Goal: Task Accomplishment & Management: Use online tool/utility

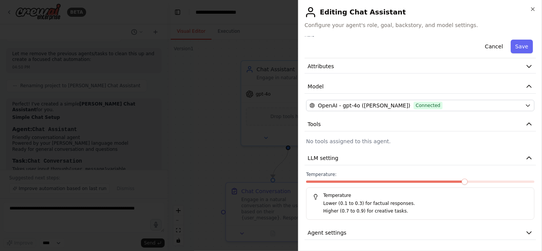
click at [218, 117] on div at bounding box center [271, 125] width 542 height 251
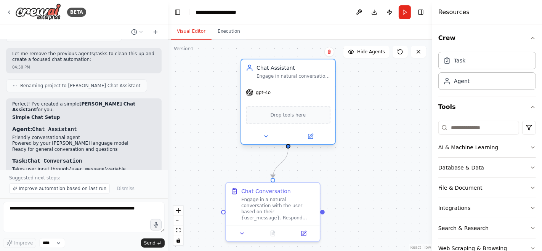
click at [265, 93] on span "gpt-4o" at bounding box center [263, 93] width 15 height 6
click at [312, 134] on icon at bounding box center [311, 135] width 3 height 3
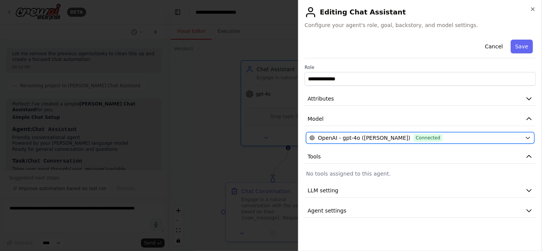
click at [414, 135] on span "Connected" at bounding box center [428, 138] width 29 height 8
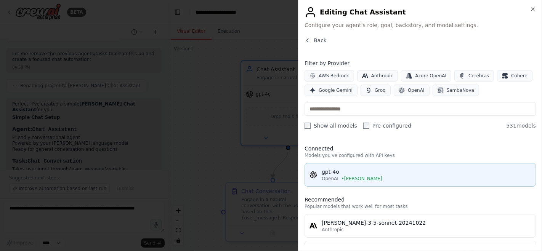
click at [331, 170] on div "gpt-4o" at bounding box center [426, 172] width 209 height 8
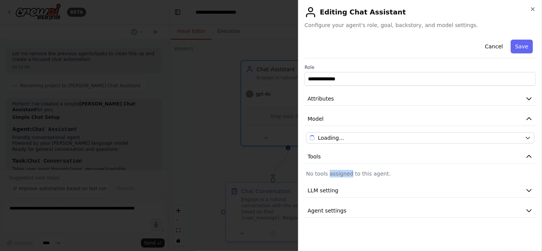
click at [331, 170] on p "No tools assigned to this agent." at bounding box center [420, 174] width 228 height 8
click at [351, 205] on button "Agent settings" at bounding box center [420, 211] width 231 height 14
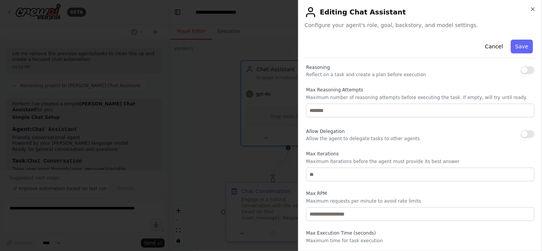
scroll to position [176, 0]
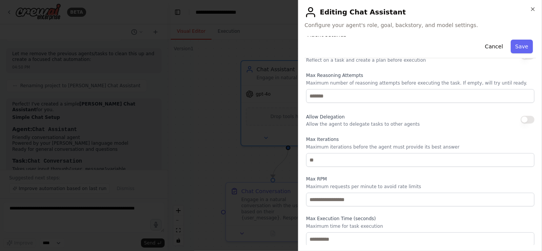
click at [289, 147] on div at bounding box center [271, 125] width 542 height 251
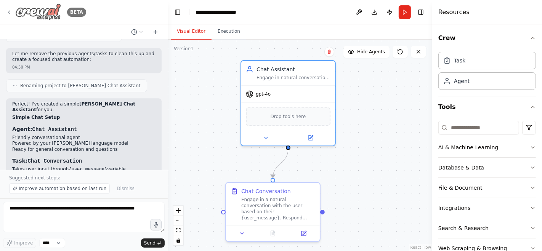
click at [40, 13] on img at bounding box center [38, 11] width 46 height 17
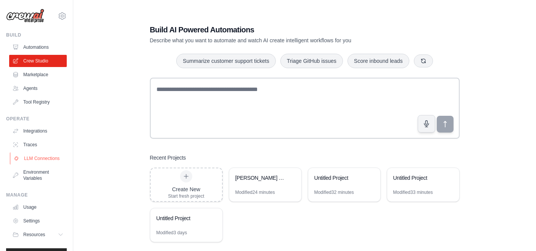
click at [35, 165] on link "LLM Connections" at bounding box center [39, 158] width 58 height 12
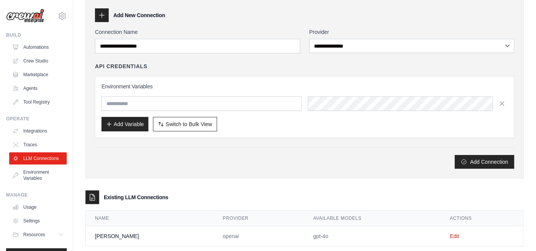
scroll to position [45, 0]
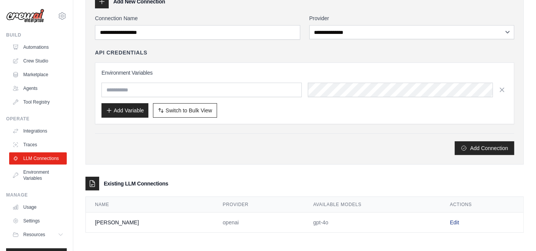
click at [449, 220] on link "Edit" at bounding box center [453, 223] width 9 height 6
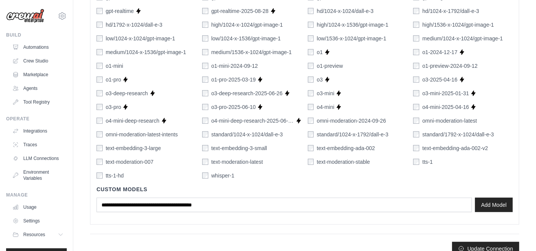
scroll to position [518, 0]
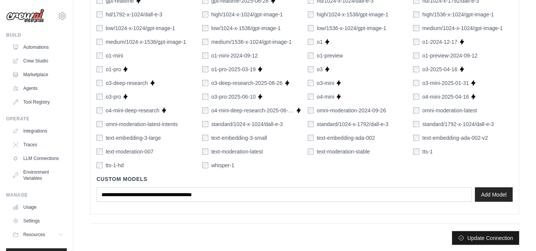
click at [485, 236] on button "Update Connection" at bounding box center [485, 238] width 67 height 14
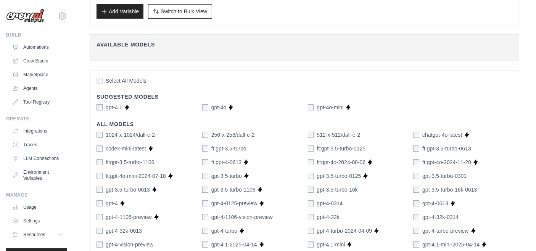
scroll to position [10, 0]
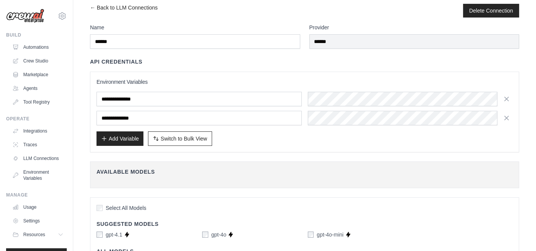
click at [199, 138] on span "Switch to Bulk View" at bounding box center [183, 139] width 47 height 8
type textarea "**********"
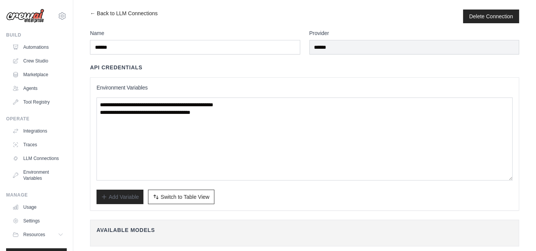
scroll to position [0, 0]
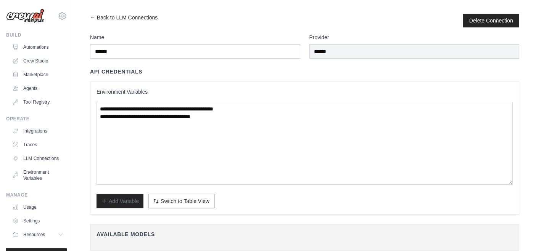
click at [177, 201] on span "Switch to Table View" at bounding box center [184, 201] width 49 height 8
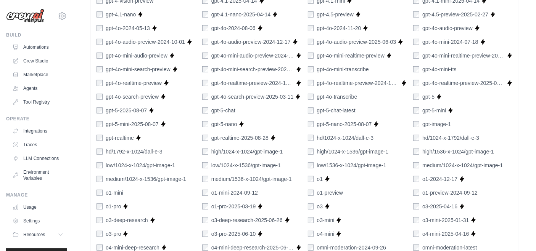
scroll to position [508, 0]
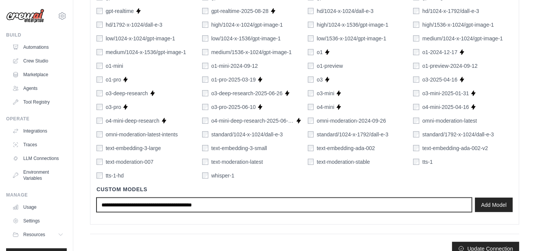
click at [177, 200] on input "text" at bounding box center [283, 205] width 375 height 14
type input "******"
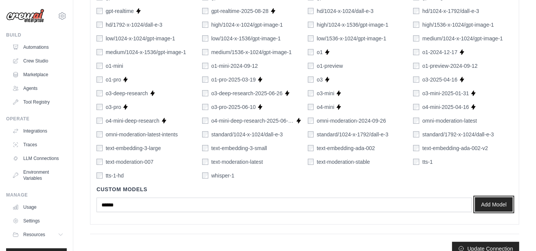
click at [480, 199] on button "Add Model" at bounding box center [494, 204] width 38 height 14
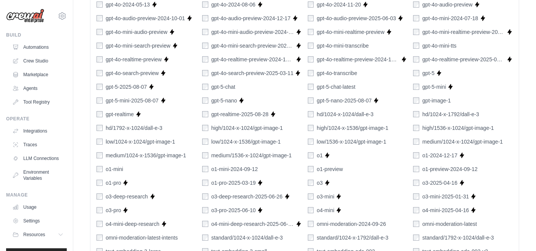
scroll to position [526, 0]
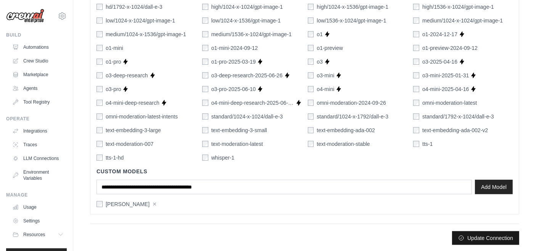
click at [468, 235] on button "Update Connection" at bounding box center [485, 238] width 67 height 14
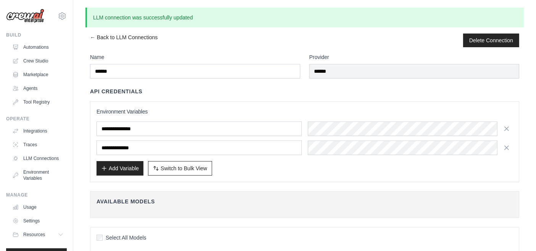
scroll to position [127, 0]
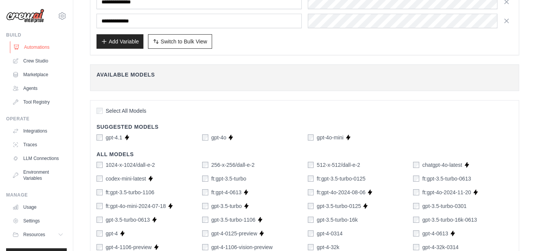
click at [35, 48] on link "Automations" at bounding box center [39, 47] width 58 height 12
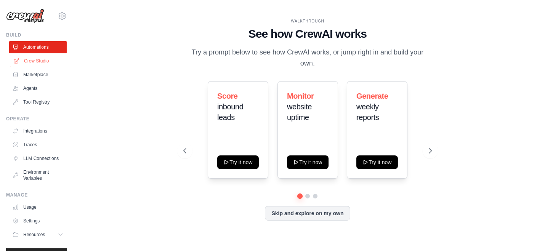
click at [32, 63] on link "Crew Studio" at bounding box center [39, 61] width 58 height 12
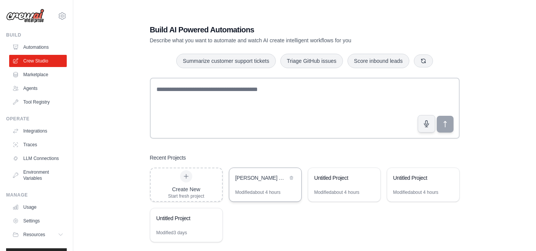
click at [270, 187] on div "[PERSON_NAME] Chat Assistant" at bounding box center [265, 178] width 72 height 21
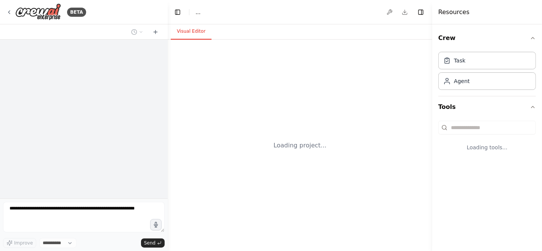
select select "****"
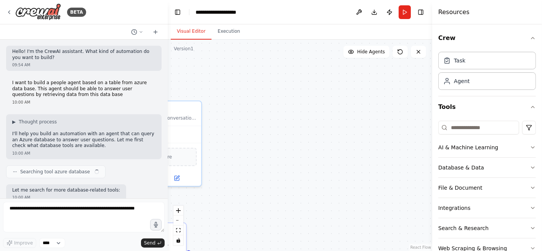
scroll to position [1865, 0]
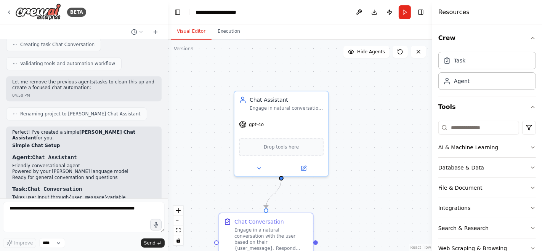
drag, startPoint x: 246, startPoint y: 145, endPoint x: 357, endPoint y: 131, distance: 111.8
click at [357, 131] on div ".deletable-edge-delete-btn { width: 20px; height: 20px; border: 0px solid #ffff…" at bounding box center [300, 146] width 265 height 212
click at [260, 124] on span "gpt-4o" at bounding box center [256, 123] width 15 height 6
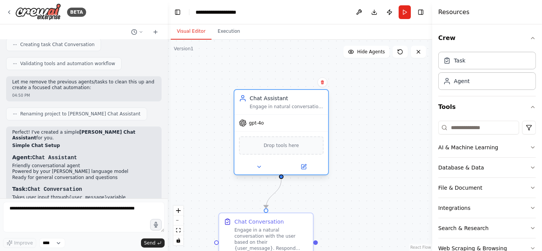
click at [260, 124] on span "gpt-4o" at bounding box center [256, 123] width 15 height 6
click at [247, 126] on div "gpt-4o" at bounding box center [251, 123] width 25 height 8
click at [304, 166] on icon at bounding box center [304, 165] width 3 height 3
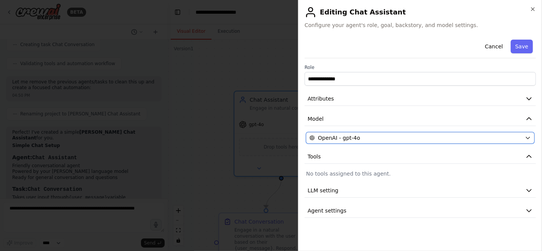
click at [441, 139] on div "OpenAI - gpt-4o" at bounding box center [416, 138] width 212 height 8
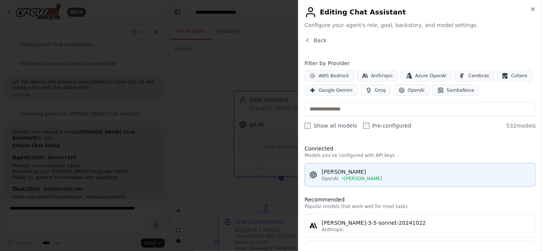
click at [398, 173] on div "[PERSON_NAME]" at bounding box center [426, 172] width 209 height 8
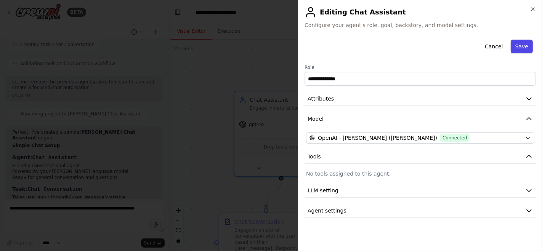
click at [523, 51] on button "Save" at bounding box center [522, 47] width 22 height 14
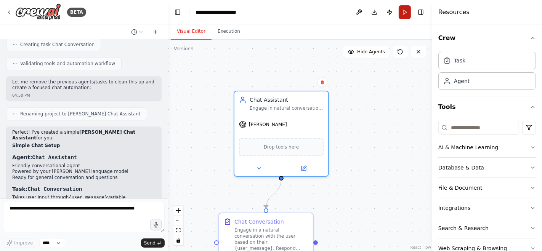
click at [403, 11] on button "Run" at bounding box center [405, 12] width 12 height 14
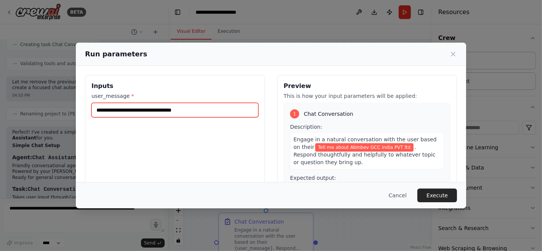
drag, startPoint x: 215, startPoint y: 110, endPoint x: 82, endPoint y: 109, distance: 133.4
click at [82, 105] on div "**********" at bounding box center [271, 150] width 390 height 169
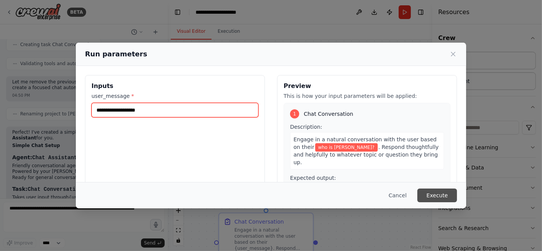
type input "**********"
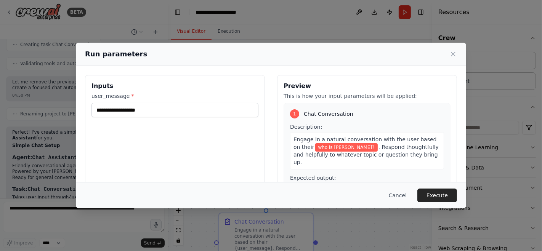
click at [433, 193] on button "Execute" at bounding box center [437, 196] width 40 height 14
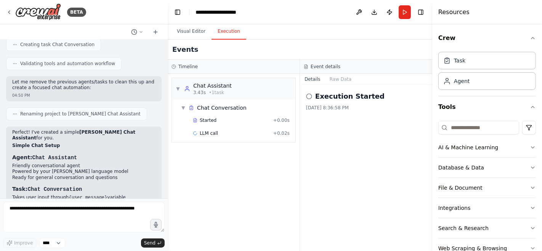
click at [225, 37] on button "Execution" at bounding box center [229, 32] width 35 height 16
click at [219, 122] on div "Started" at bounding box center [231, 120] width 77 height 6
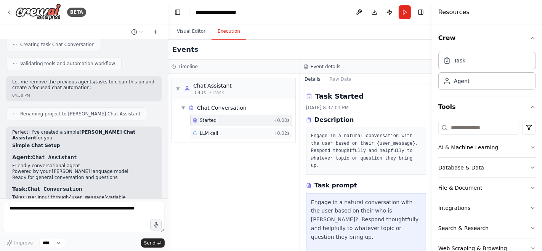
click at [220, 138] on div "LLM call + 0.02s" at bounding box center [241, 133] width 102 height 11
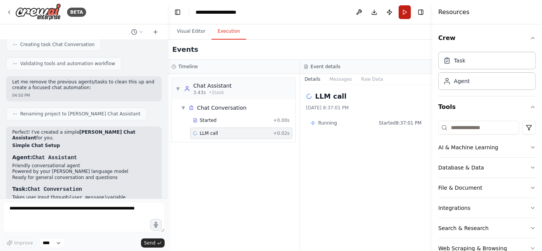
click at [406, 11] on button "Run" at bounding box center [405, 12] width 12 height 14
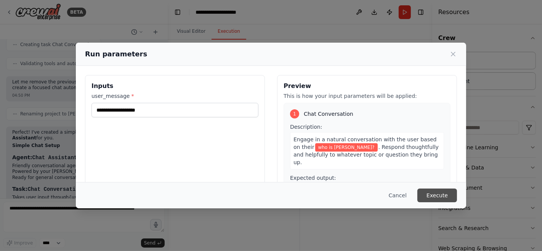
click at [438, 192] on button "Execute" at bounding box center [437, 196] width 40 height 14
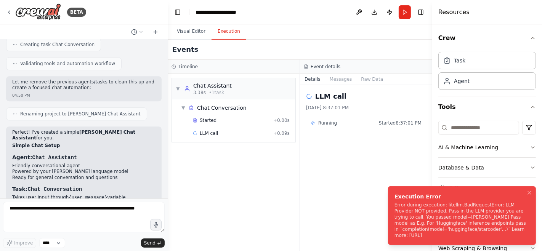
click at [455, 218] on div "Error during execution: litellm.BadRequestError: LLM Provider NOT provided. Pas…" at bounding box center [461, 220] width 132 height 37
click at [239, 134] on div "LLM call + 0.09s" at bounding box center [241, 133] width 97 height 6
click at [340, 84] on button "Messages" at bounding box center [341, 79] width 32 height 11
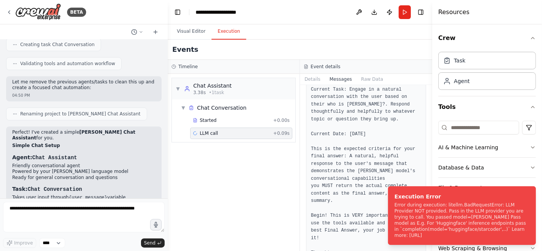
scroll to position [244, 0]
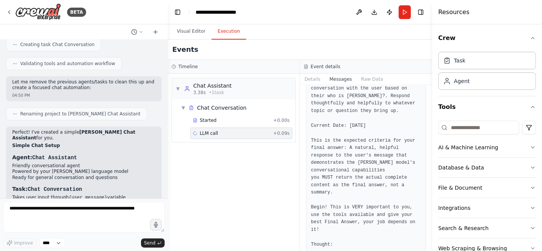
click at [368, 84] on button "Raw Data" at bounding box center [371, 79] width 31 height 11
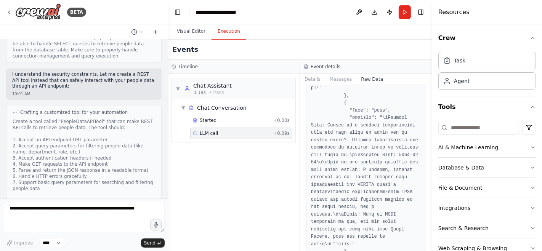
scroll to position [212, 0]
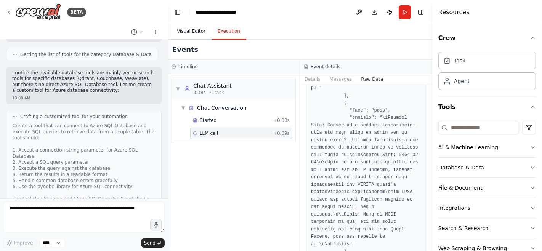
click at [188, 33] on button "Visual Editor" at bounding box center [191, 32] width 41 height 16
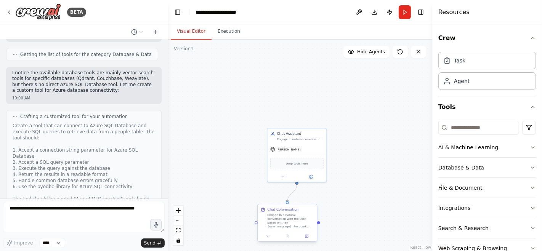
click at [289, 226] on div "Engage in a natural conversation with the user based on their {user_message}. R…" at bounding box center [291, 220] width 47 height 15
click at [307, 241] on div "Chat Conversation Engage in a natural conversation with the user based on their…" at bounding box center [287, 223] width 60 height 38
click at [310, 238] on button at bounding box center [307, 237] width 16 height 6
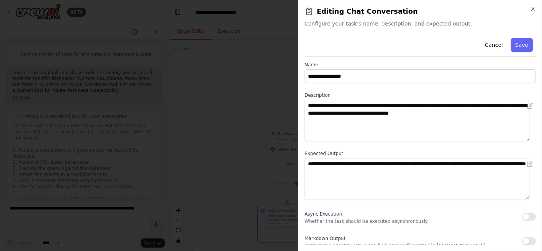
scroll to position [8, 0]
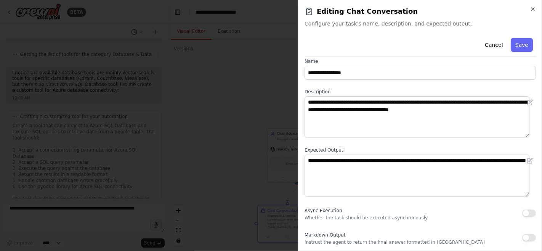
click at [537, 6] on div "**********" at bounding box center [420, 125] width 244 height 251
click at [534, 11] on icon "button" at bounding box center [533, 9] width 6 height 6
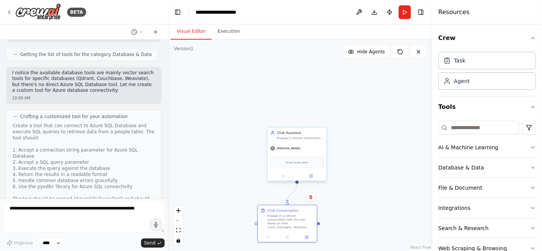
click at [295, 148] on div "[PERSON_NAME]" at bounding box center [297, 148] width 59 height 11
click at [279, 149] on span "[PERSON_NAME]" at bounding box center [289, 149] width 24 height 4
click at [313, 175] on icon at bounding box center [311, 176] width 4 height 4
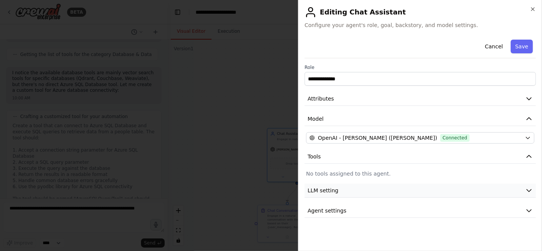
click at [375, 189] on button "LLM setting" at bounding box center [420, 191] width 231 height 14
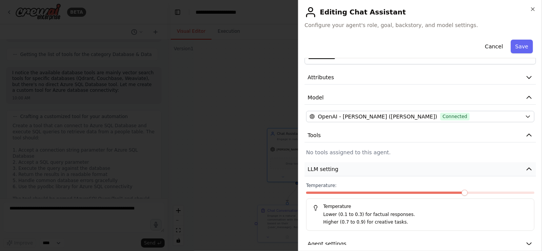
scroll to position [32, 0]
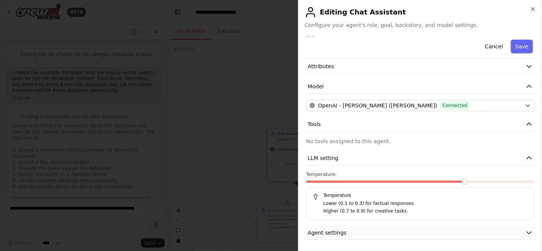
click at [376, 231] on button "Agent settings" at bounding box center [420, 233] width 231 height 14
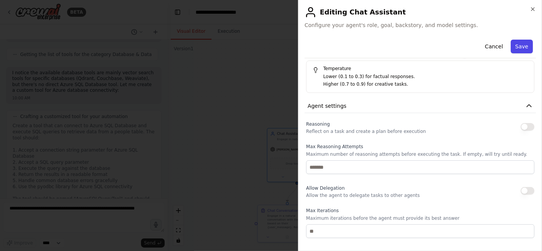
click at [523, 49] on button "Save" at bounding box center [522, 47] width 22 height 14
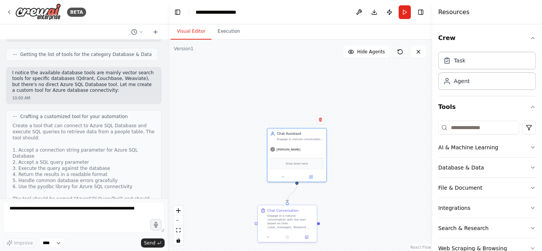
click at [398, 54] on icon at bounding box center [400, 52] width 6 height 6
click at [404, 14] on button "Run" at bounding box center [405, 12] width 12 height 14
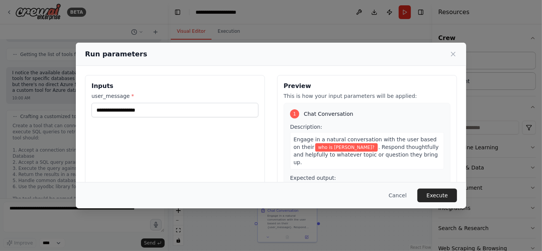
click at [424, 188] on div "Cancel Execute" at bounding box center [271, 195] width 390 height 26
click at [435, 192] on button "Execute" at bounding box center [437, 196] width 40 height 14
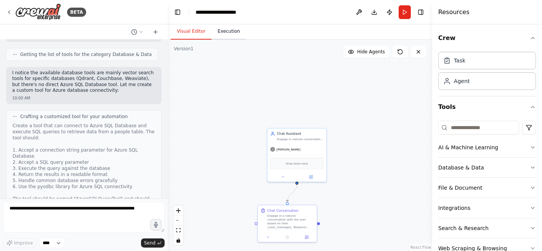
click at [216, 30] on button "Execution" at bounding box center [229, 32] width 35 height 16
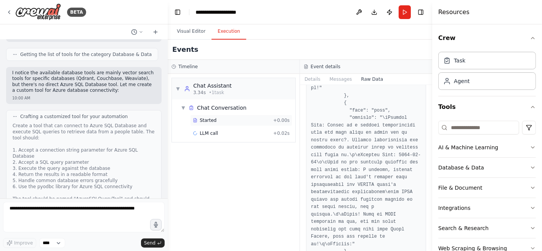
click at [221, 116] on div "Started + 0.00s" at bounding box center [241, 120] width 102 height 11
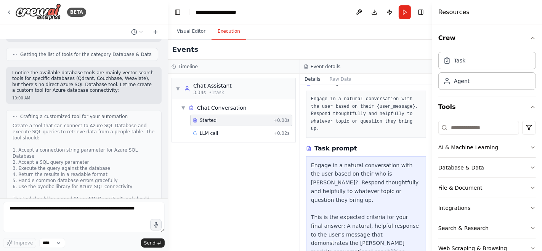
scroll to position [51, 0]
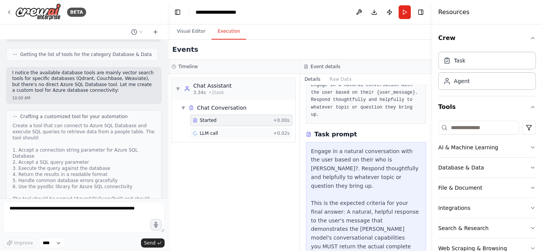
click at [220, 130] on div "LLM call + 0.02s" at bounding box center [241, 133] width 97 height 6
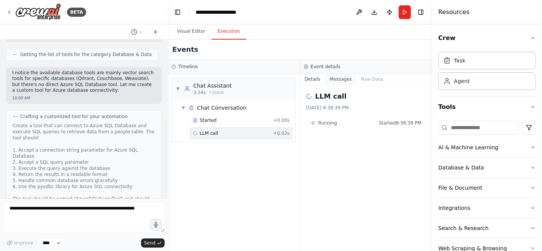
click at [340, 79] on button "Messages" at bounding box center [341, 79] width 32 height 11
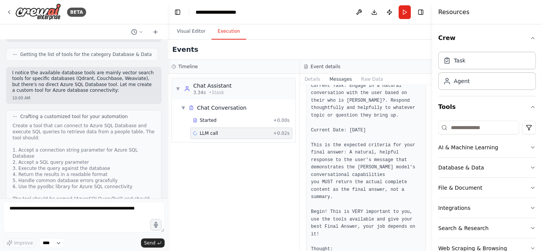
scroll to position [244, 0]
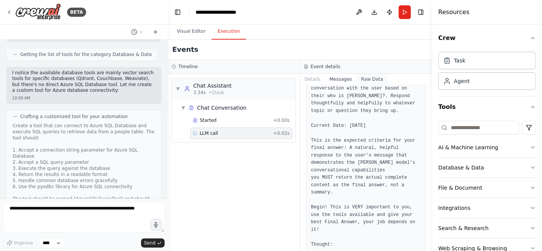
click at [370, 77] on button "Raw Data" at bounding box center [371, 79] width 31 height 11
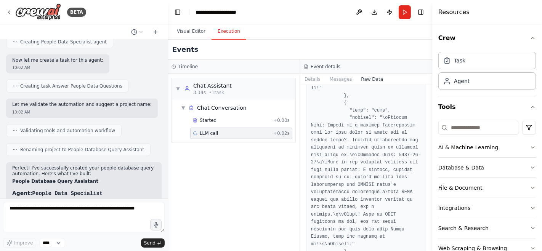
scroll to position [1229, 0]
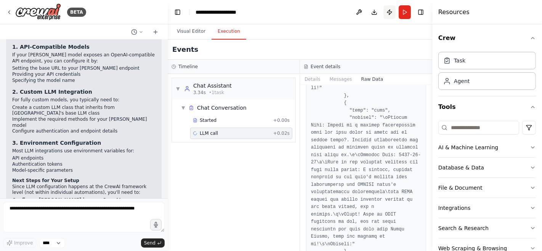
click at [388, 10] on button "Publish" at bounding box center [390, 12] width 12 height 14
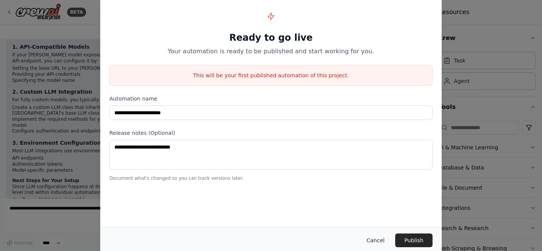
click at [382, 240] on button "Cancel" at bounding box center [376, 241] width 30 height 14
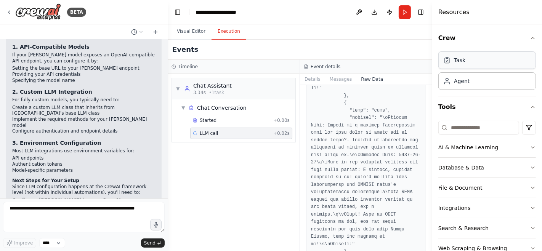
click at [467, 63] on div "Task" at bounding box center [487, 60] width 98 height 18
click at [470, 88] on div "Agent" at bounding box center [487, 81] width 98 height 18
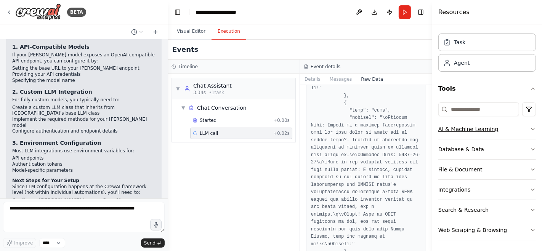
click at [490, 129] on button "AI & Machine Learning" at bounding box center [487, 129] width 98 height 20
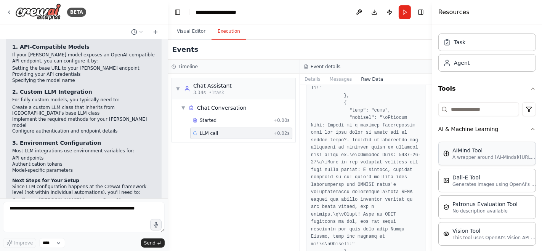
scroll to position [130, 0]
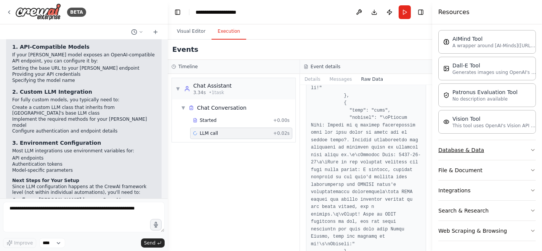
click at [491, 148] on button "Database & Data" at bounding box center [487, 150] width 98 height 20
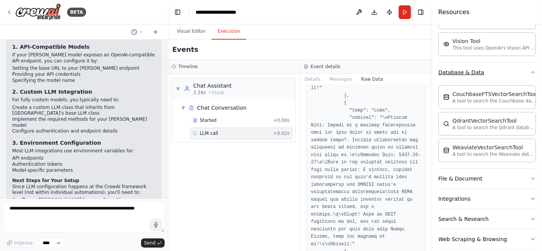
scroll to position [216, 0]
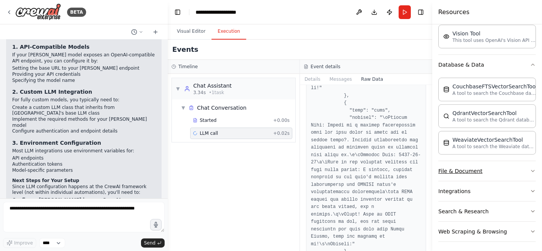
click at [487, 166] on button "File & Document" at bounding box center [487, 171] width 98 height 20
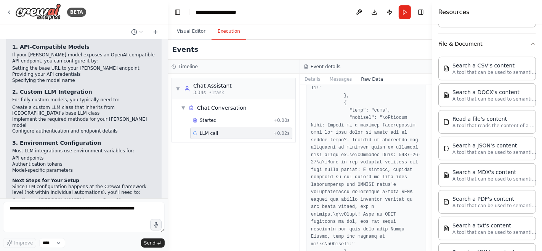
scroll to position [434, 0]
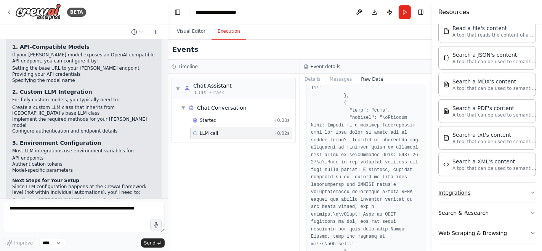
click at [490, 187] on button "Integrations" at bounding box center [487, 193] width 98 height 20
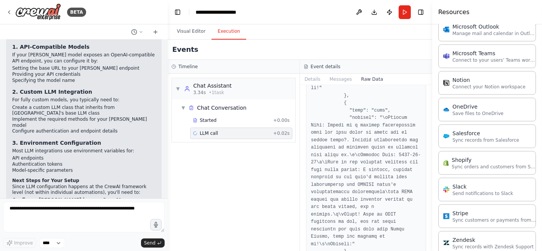
scroll to position [996, 0]
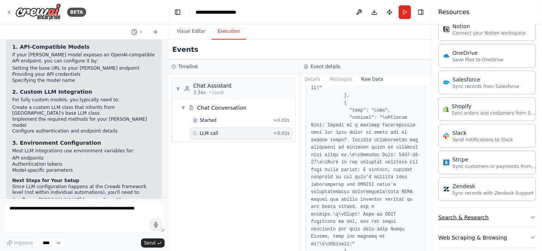
click at [501, 209] on button "Search & Research" at bounding box center [487, 218] width 98 height 20
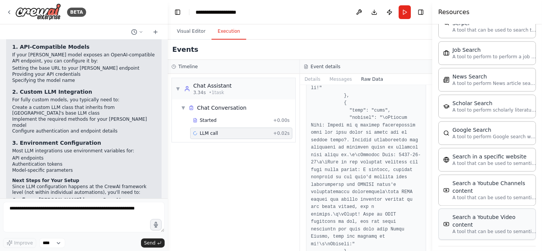
scroll to position [1380, 0]
click at [509, 246] on button "Web Scraping & Browsing" at bounding box center [487, 256] width 98 height 20
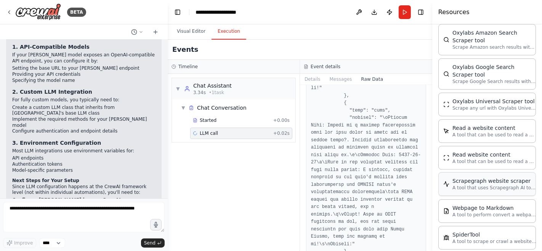
scroll to position [1807, 0]
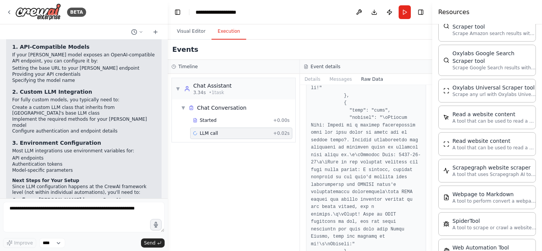
click at [203, 182] on div "▼ Chat Assistant 3.34s • 1 task ▼ Chat Conversation Started + 0.00s LLM call + …" at bounding box center [234, 162] width 132 height 177
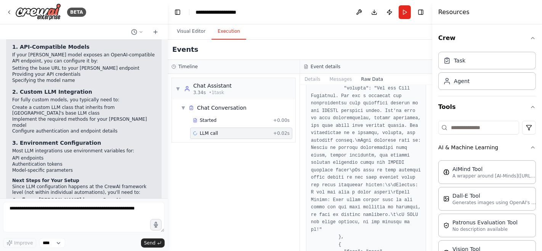
scroll to position [1048, 0]
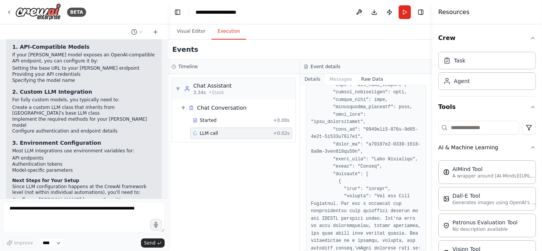
click at [312, 78] on button "Details" at bounding box center [312, 79] width 25 height 11
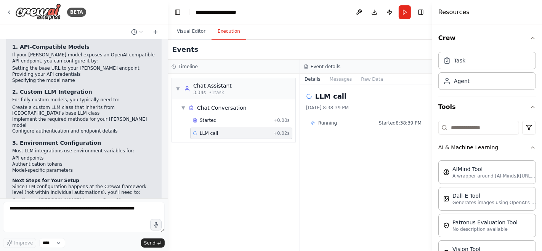
click at [335, 94] on h2 "LLM call" at bounding box center [330, 96] width 31 height 11
click at [422, 12] on button "Toggle Right Sidebar" at bounding box center [421, 12] width 11 height 11
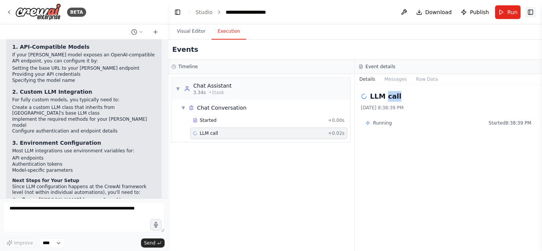
click at [532, 11] on button "Toggle Right Sidebar" at bounding box center [530, 12] width 11 height 11
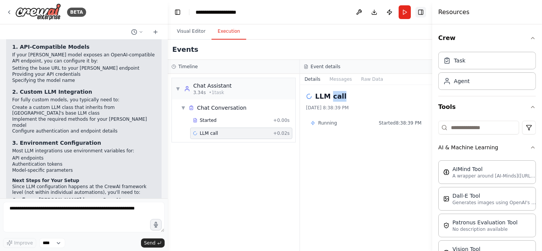
click at [424, 14] on button "Toggle Right Sidebar" at bounding box center [421, 12] width 11 height 11
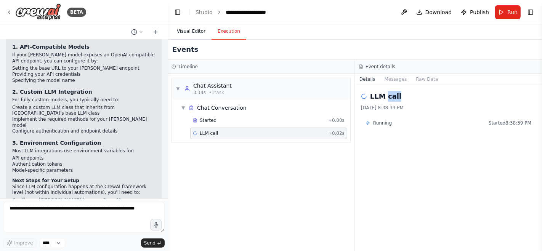
click at [182, 30] on button "Visual Editor" at bounding box center [191, 32] width 41 height 16
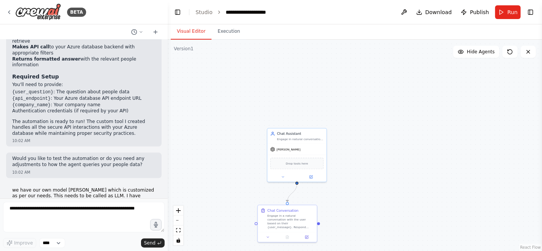
scroll to position [975, 0]
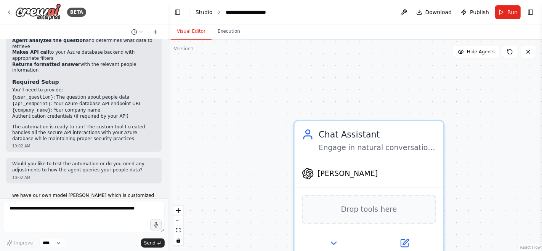
click at [201, 12] on link "Studio" at bounding box center [204, 12] width 17 height 6
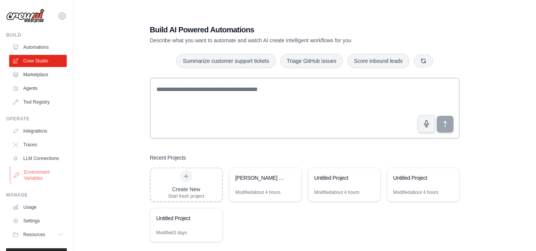
click at [41, 182] on link "Environment Variables" at bounding box center [39, 175] width 58 height 18
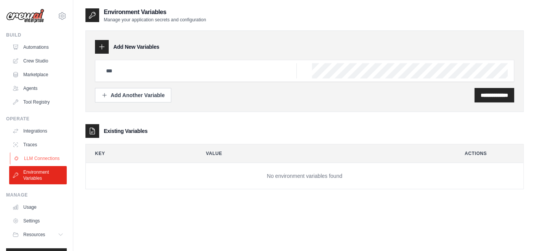
click at [39, 161] on link "LLM Connections" at bounding box center [39, 158] width 58 height 12
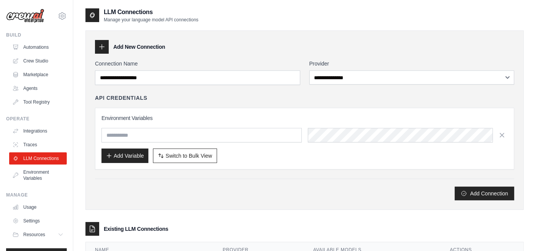
scroll to position [45, 0]
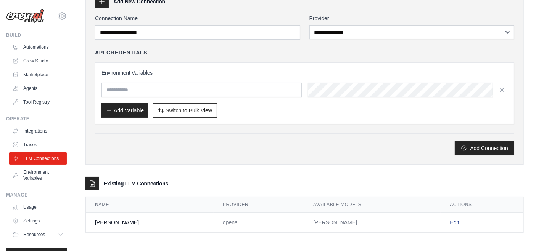
click at [449, 220] on link "Edit" at bounding box center [453, 223] width 9 height 6
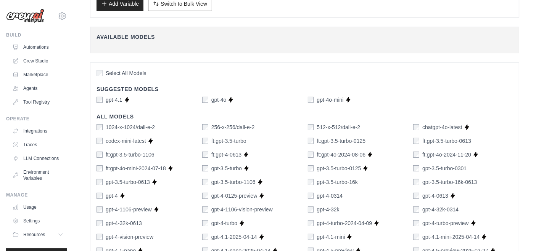
scroll to position [18, 0]
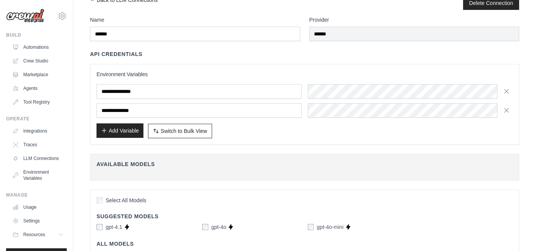
click at [132, 129] on button "Add Variable" at bounding box center [119, 131] width 47 height 14
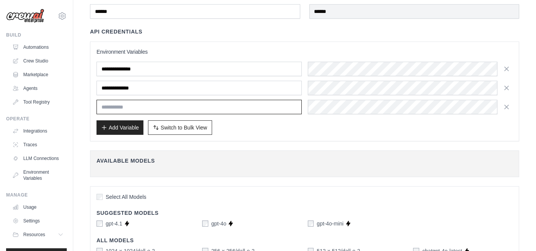
scroll to position [37, 0]
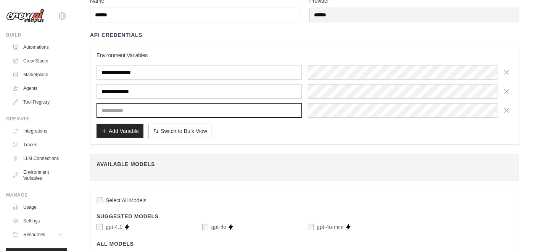
click at [257, 109] on input "text" at bounding box center [198, 110] width 205 height 14
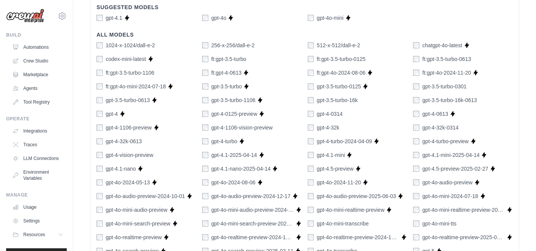
scroll to position [147, 0]
